Goal: Task Accomplishment & Management: Use online tool/utility

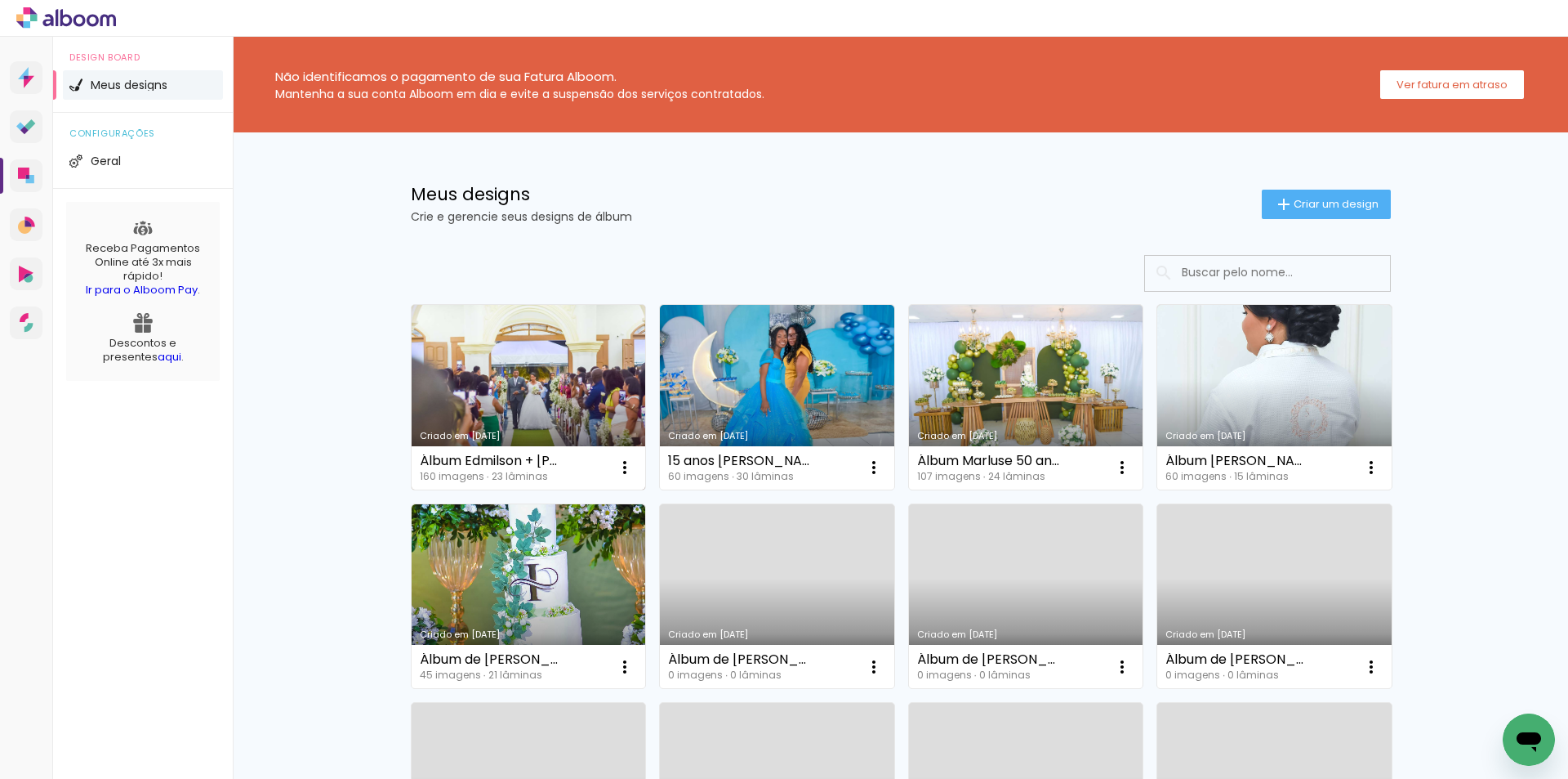
click at [497, 380] on link "Criado em [DATE]" at bounding box center [528, 397] width 234 height 185
